Goal: Find contact information: Find contact information

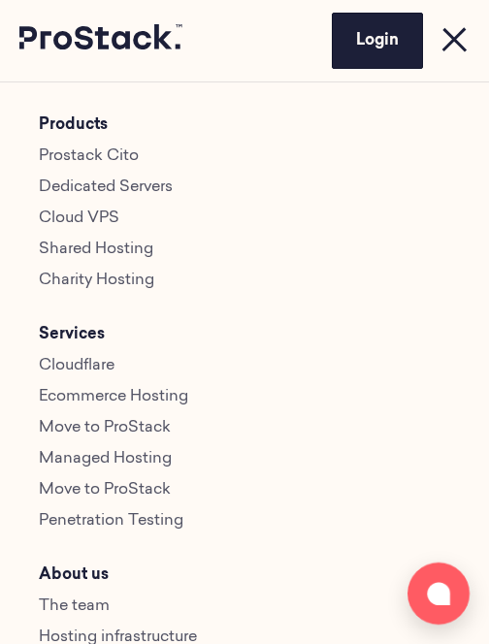
click at [73, 148] on link "Prostack Cito" at bounding box center [89, 156] width 100 height 16
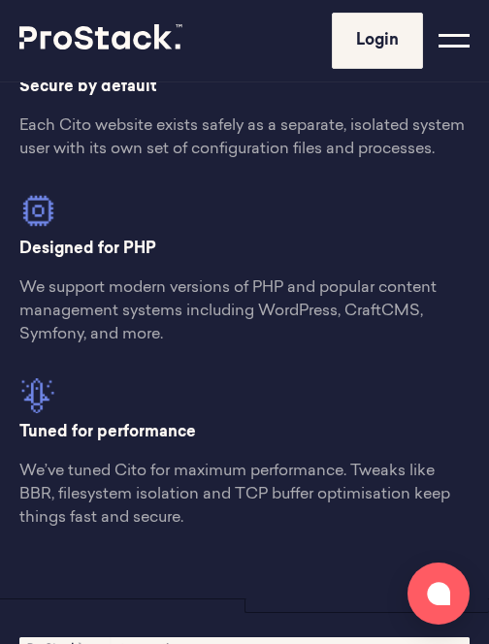
scroll to position [2714, 0]
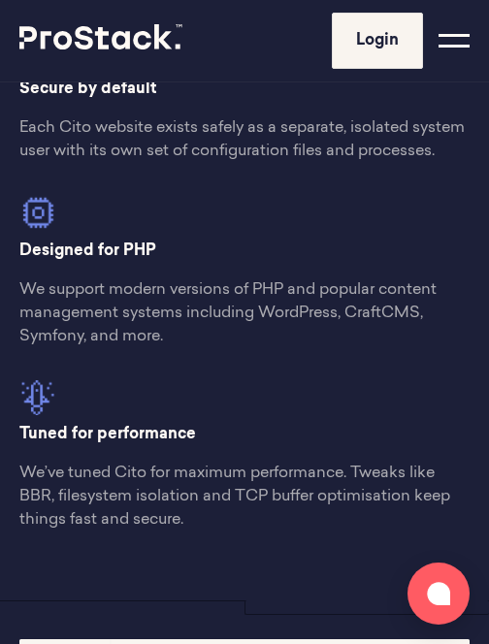
drag, startPoint x: 200, startPoint y: 434, endPoint x: 15, endPoint y: 438, distance: 185.4
copy p "Tuned for performance"
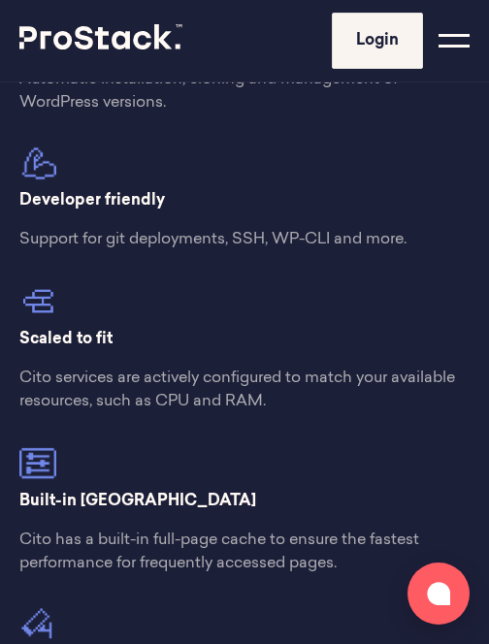
scroll to position [2001, 0]
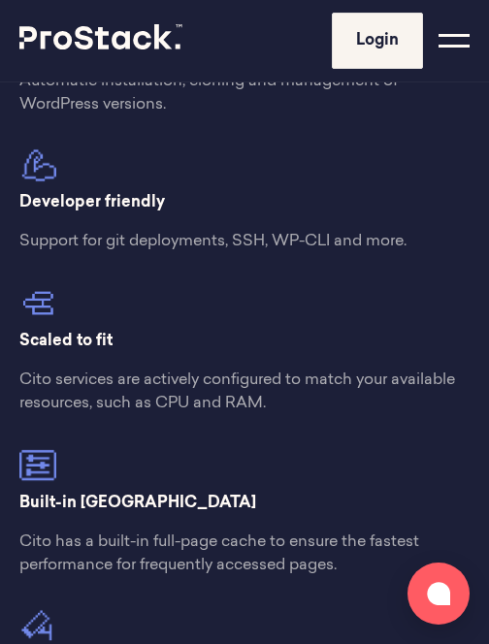
drag, startPoint x: 130, startPoint y: 346, endPoint x: -14, endPoint y: 347, distance: 143.6
copy p "Scaled to fit"
drag, startPoint x: 180, startPoint y: 205, endPoint x: 20, endPoint y: 207, distance: 159.2
click at [19, 207] on p "Developer friendly" at bounding box center [244, 202] width 450 height 23
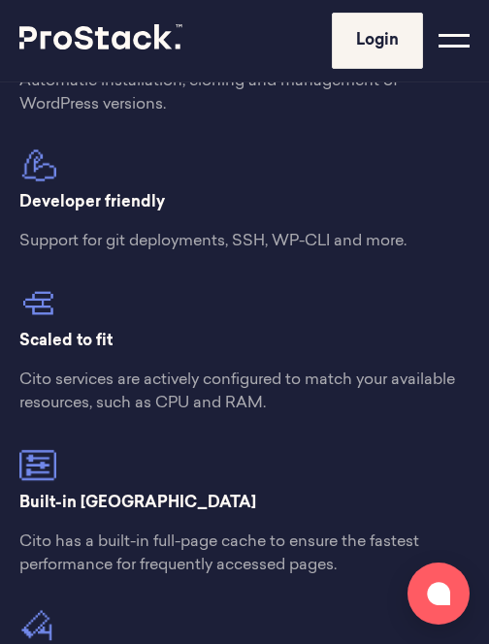
copy p "Developer friendly"
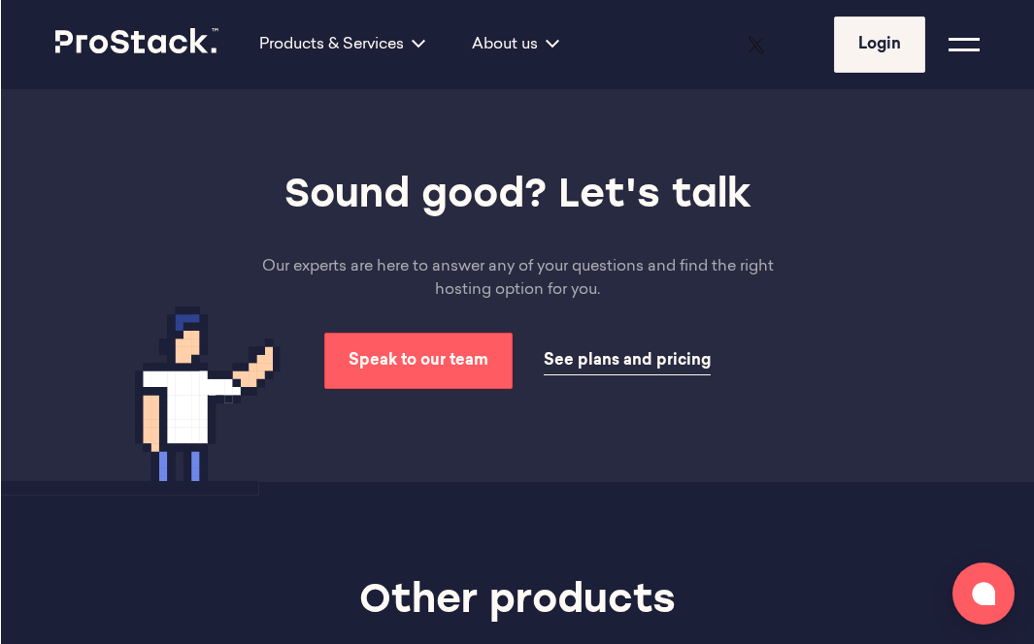
scroll to position [6030, 0]
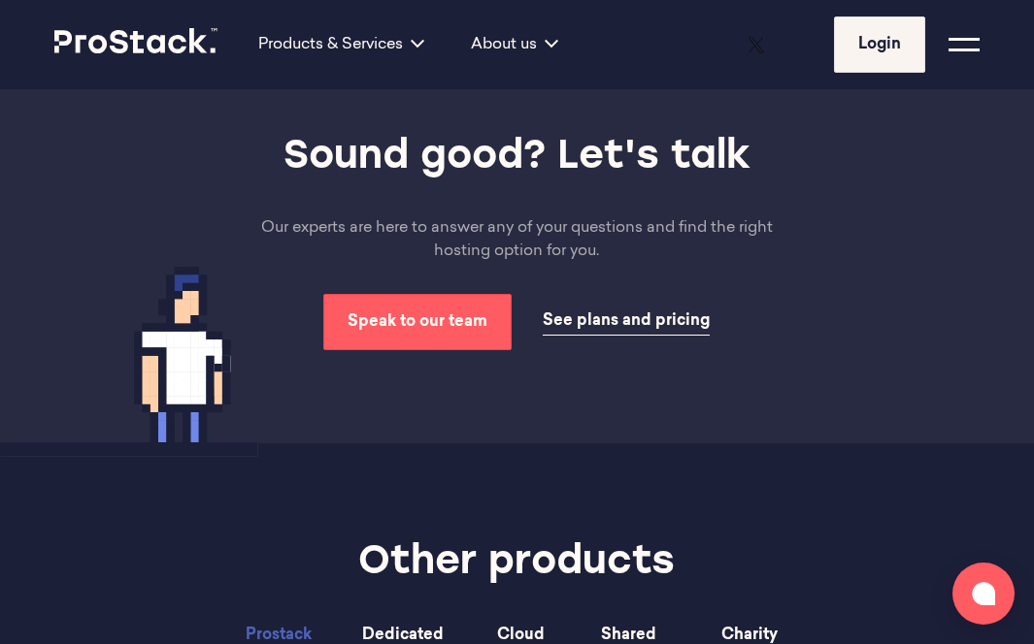
click at [488, 42] on div at bounding box center [963, 44] width 31 height 31
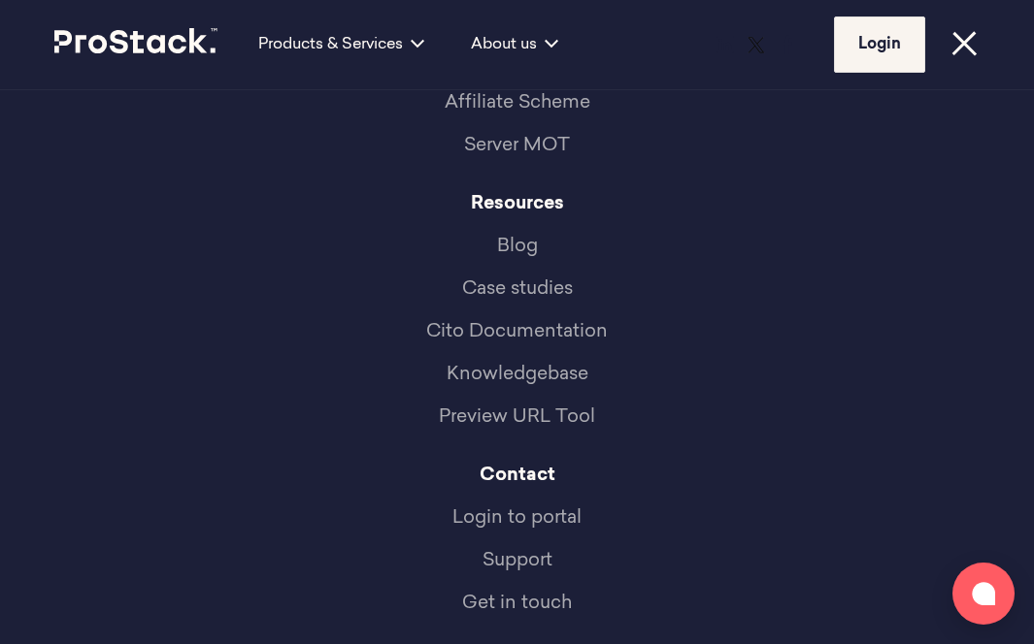
scroll to position [1067, 0]
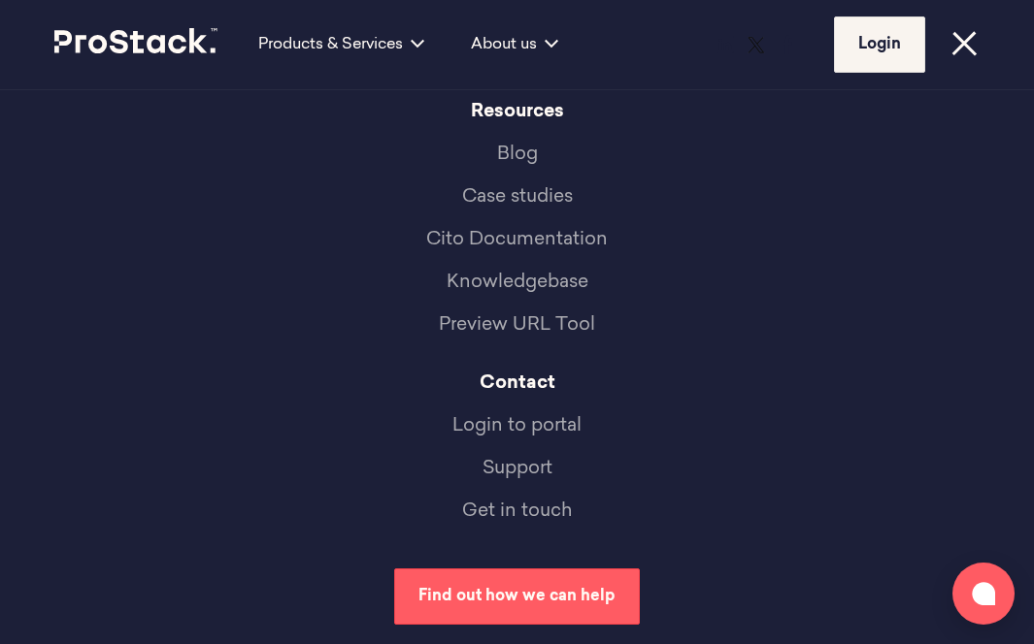
click at [488, 511] on link "Get in touch" at bounding box center [517, 512] width 110 height 18
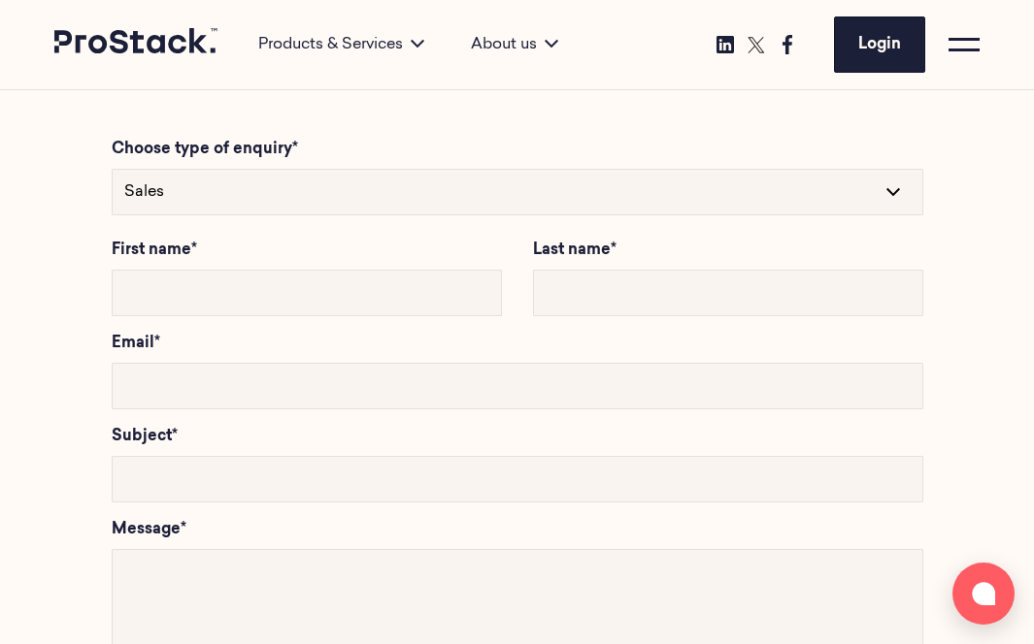
scroll to position [270, 0]
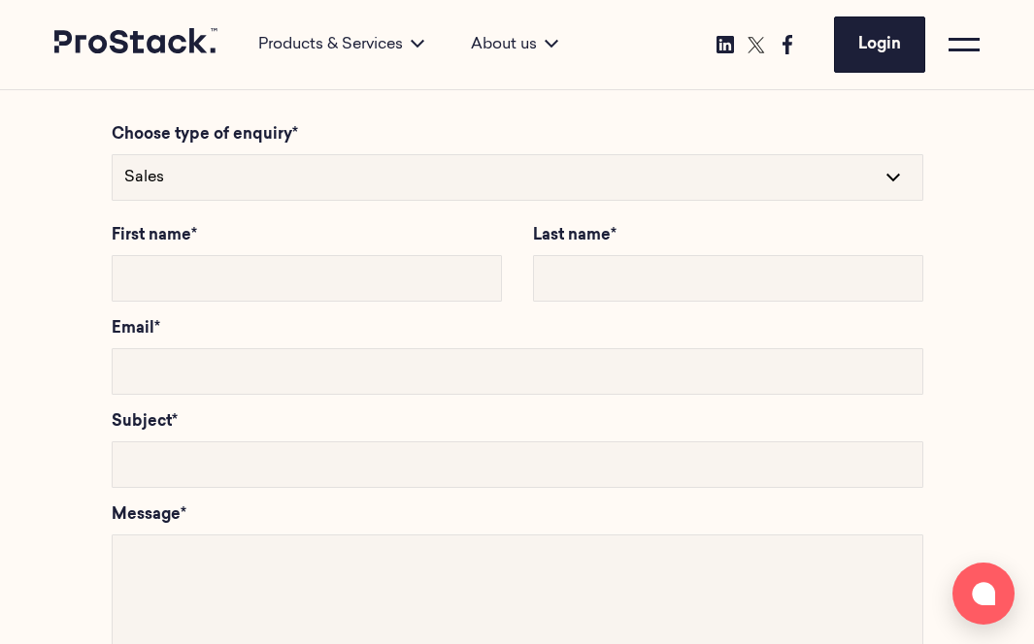
click at [371, 173] on select "Sales Technical Support" at bounding box center [517, 177] width 811 height 47
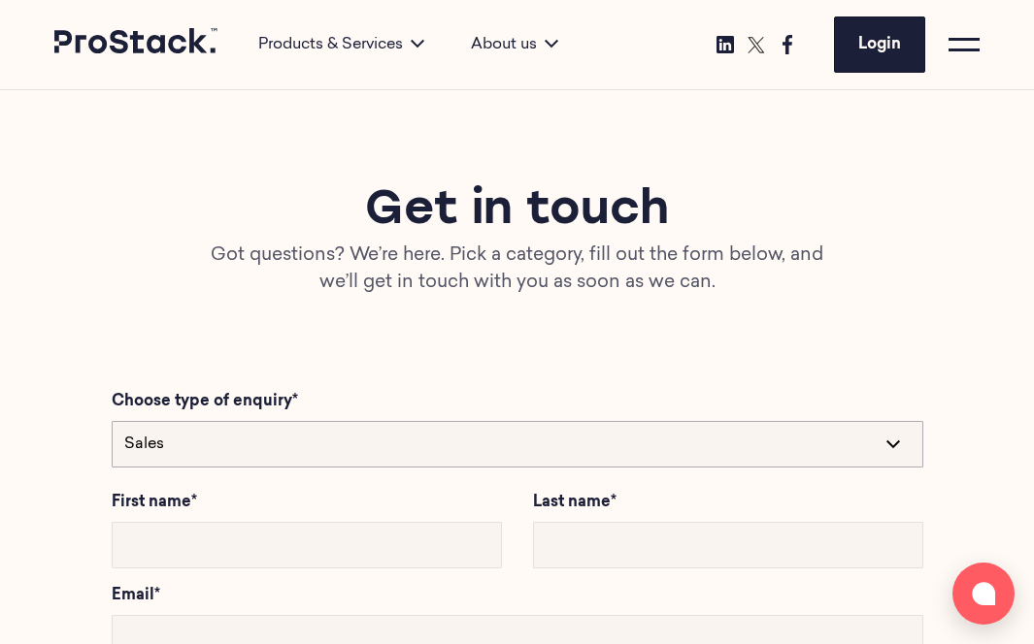
scroll to position [0, 0]
